Goal: Navigation & Orientation: Find specific page/section

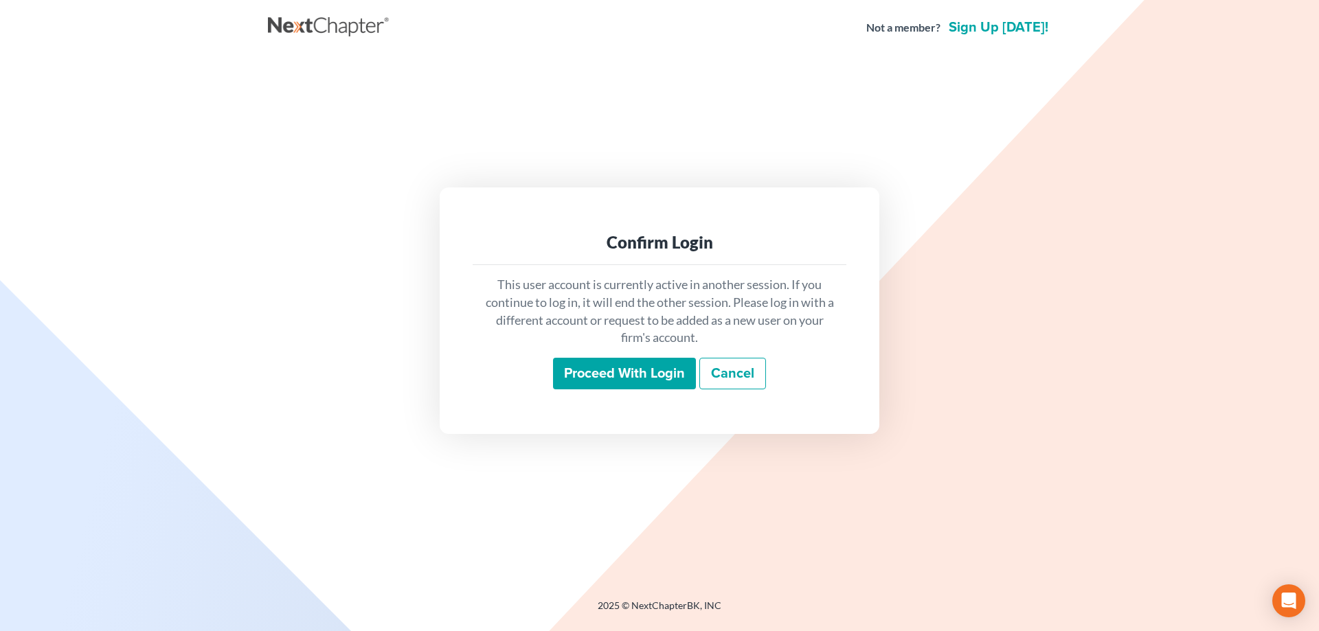
click at [610, 375] on input "Proceed with login" at bounding box center [624, 374] width 143 height 32
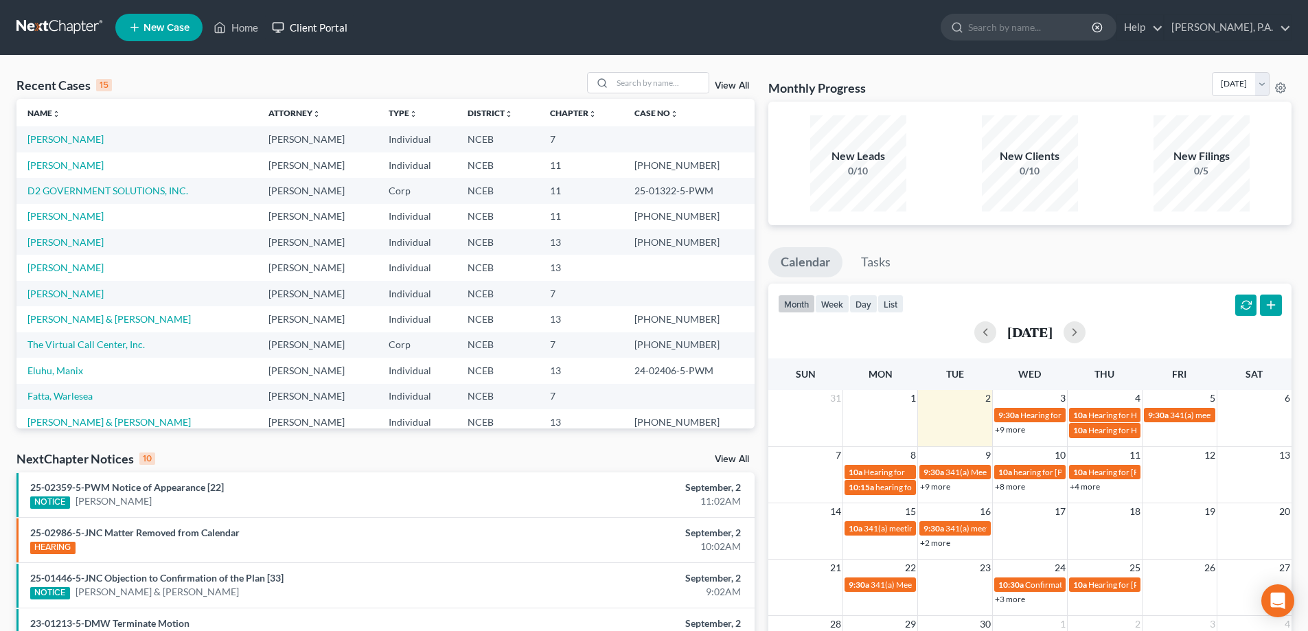
click at [341, 28] on link "Client Portal" at bounding box center [309, 27] width 89 height 25
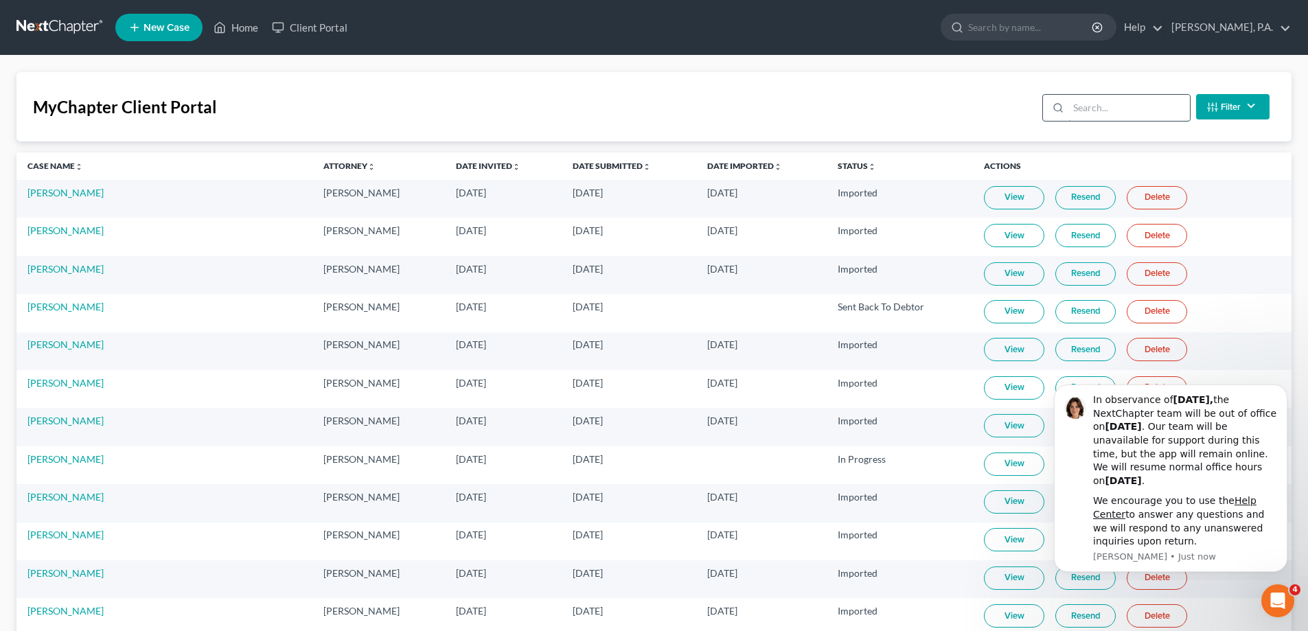
click at [1072, 114] on input "search" at bounding box center [1130, 108] width 122 height 26
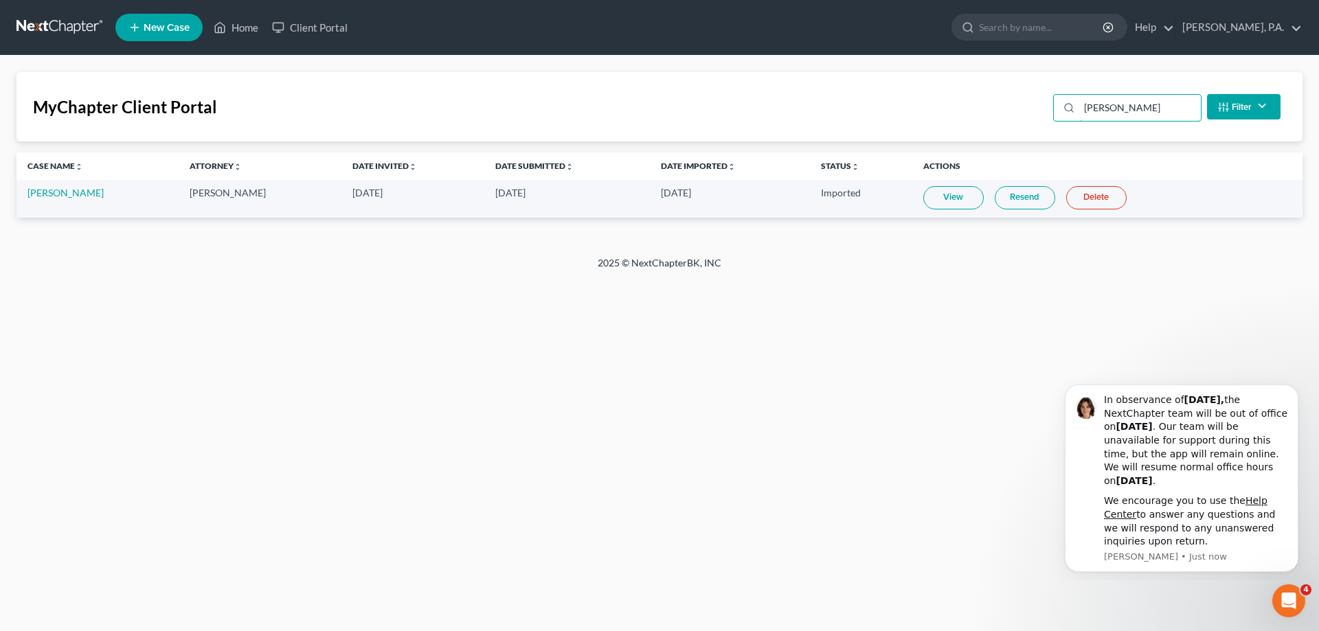
type input "[PERSON_NAME]"
click at [961, 201] on link "View" at bounding box center [953, 197] width 60 height 23
